Goal: Task Accomplishment & Management: Manage account settings

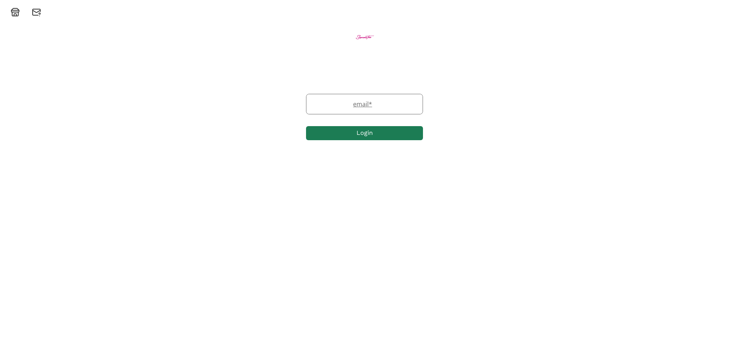
click at [387, 103] on label "email *" at bounding box center [360, 103] width 109 height 9
type input "[EMAIL_ADDRESS][DOMAIN_NAME]"
click at [378, 135] on button "Login" at bounding box center [365, 133] width 117 height 16
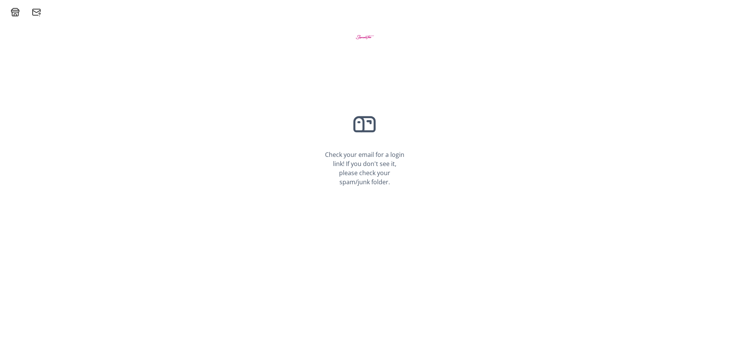
click at [374, 160] on div "Check your email for a login link! If you don't see it, please check your spam/…" at bounding box center [364, 149] width 117 height 111
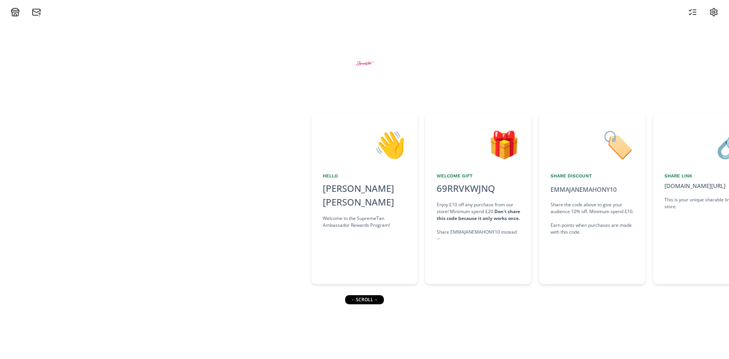
drag, startPoint x: 378, startPoint y: 300, endPoint x: 398, endPoint y: 297, distance: 20.0
click at [398, 297] on div "👋 Hello Emma Jane Mahony Welcome to the SupremeTan Ambassador Rewards Program! …" at bounding box center [364, 188] width 729 height 342
click at [487, 311] on div "👋 Hello Emma Jane Mahony Welcome to the SupremeTan Ambassador Rewards Program! …" at bounding box center [364, 188] width 729 height 342
click at [493, 306] on div "👋 Hello Emma Jane Mahony Welcome to the SupremeTan Ambassador Rewards Program! …" at bounding box center [364, 188] width 729 height 342
